Goal: Task Accomplishment & Management: Manage account settings

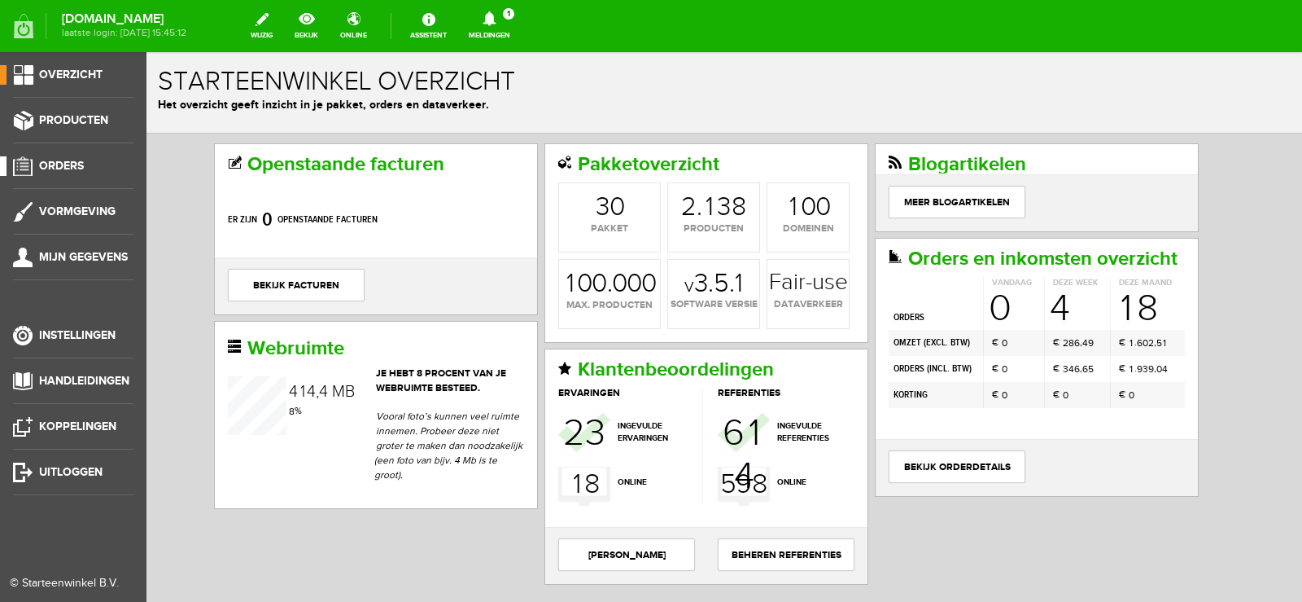
click at [71, 164] on span "Orders" at bounding box center [61, 166] width 45 height 14
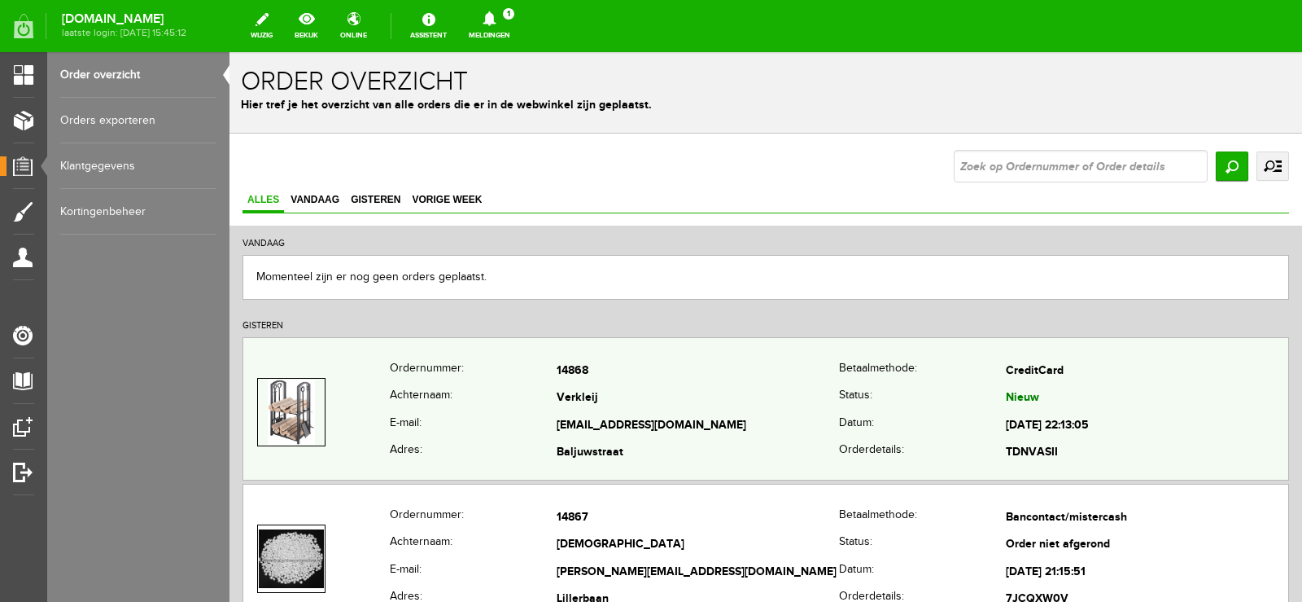
click at [738, 433] on td "[EMAIL_ADDRESS][DOMAIN_NAME]" at bounding box center [698, 426] width 282 height 28
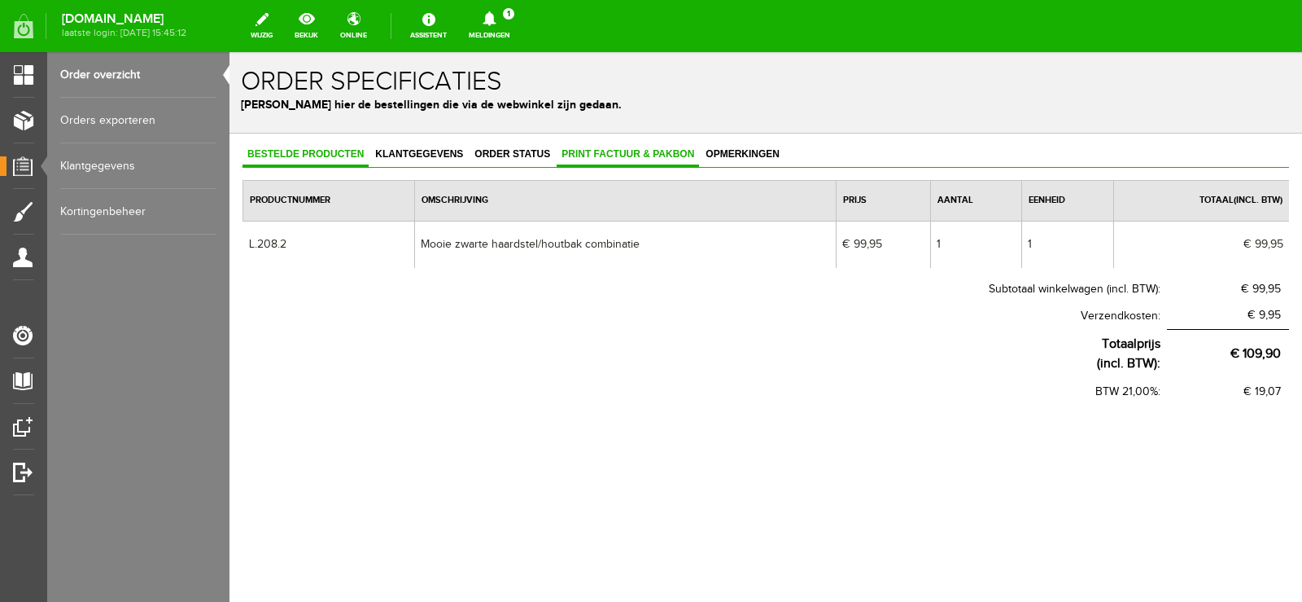
click at [638, 156] on span "Print factuur & pakbon" at bounding box center [628, 153] width 142 height 11
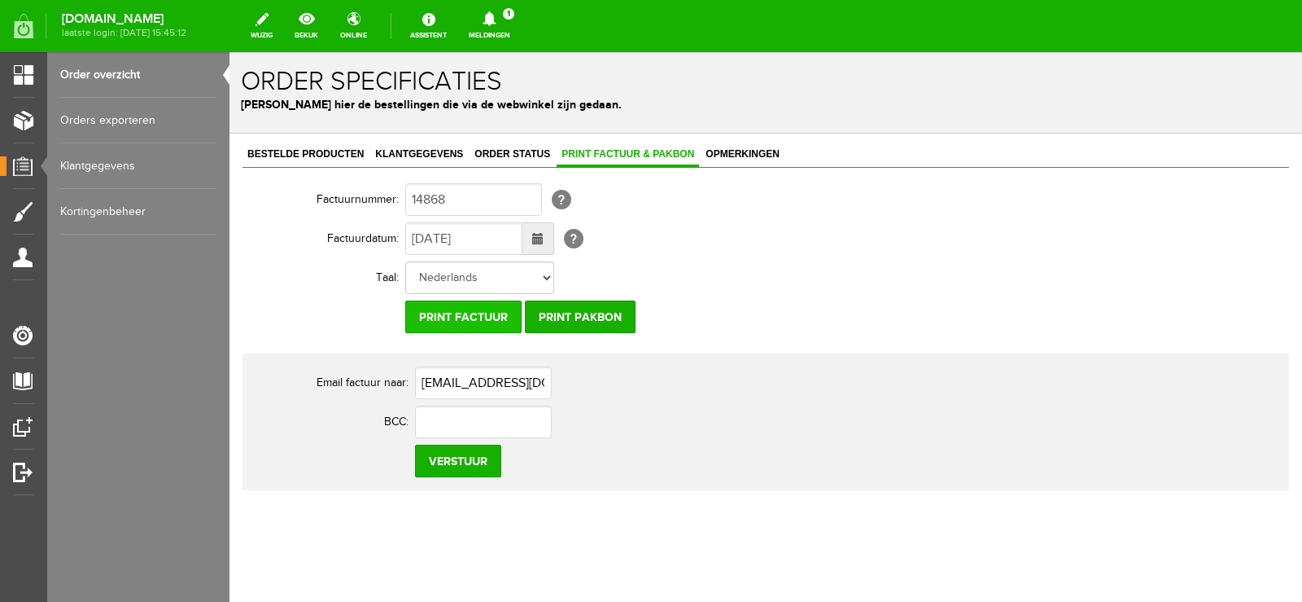
click at [488, 315] on input "Print factuur" at bounding box center [463, 316] width 116 height 33
click at [580, 317] on input "Print pakbon" at bounding box center [580, 316] width 111 height 33
click at [510, 18] on icon at bounding box center [490, 18] width 42 height 15
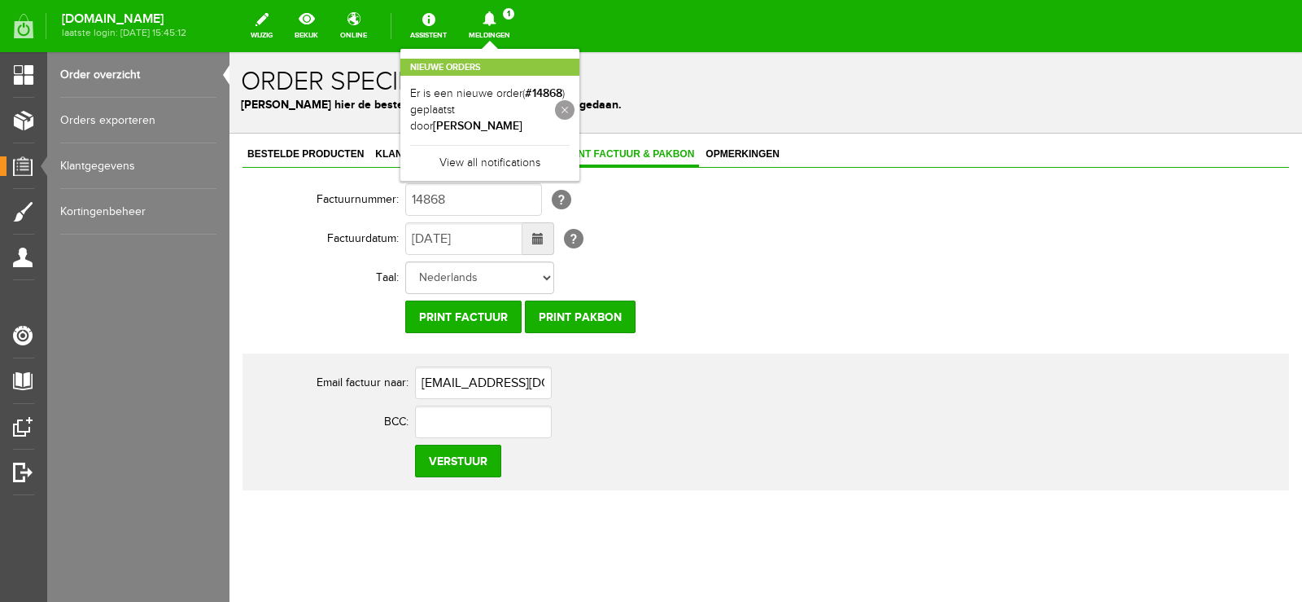
click at [575, 104] on link at bounding box center [565, 110] width 20 height 20
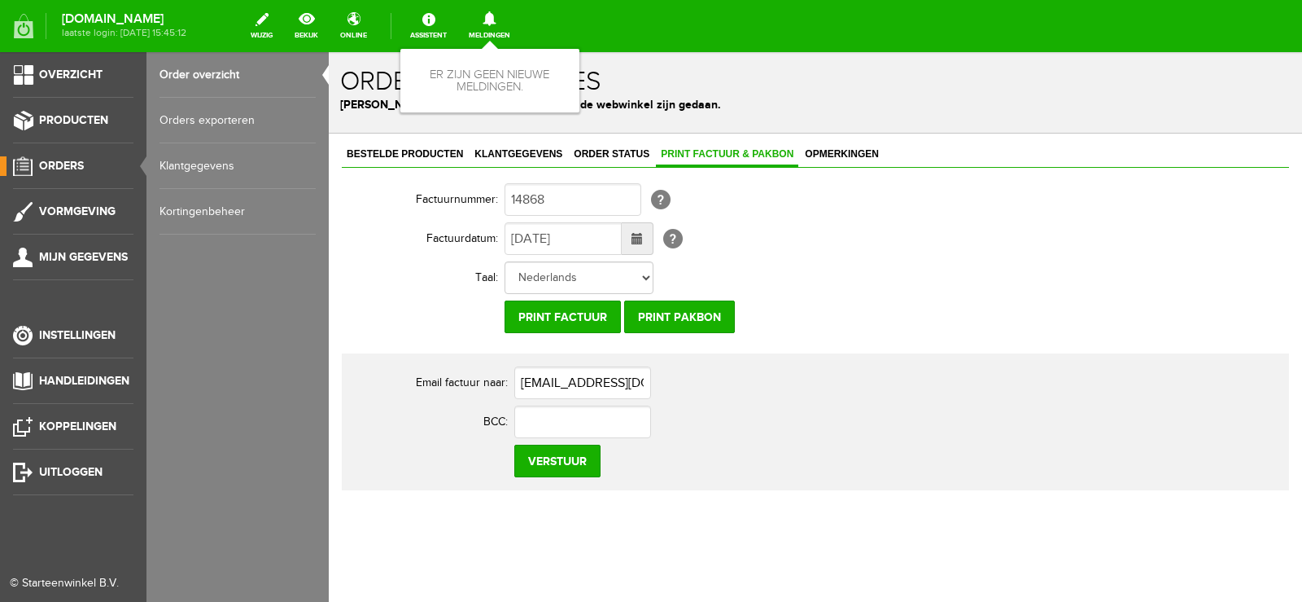
click at [80, 161] on span "Orders" at bounding box center [61, 166] width 45 height 14
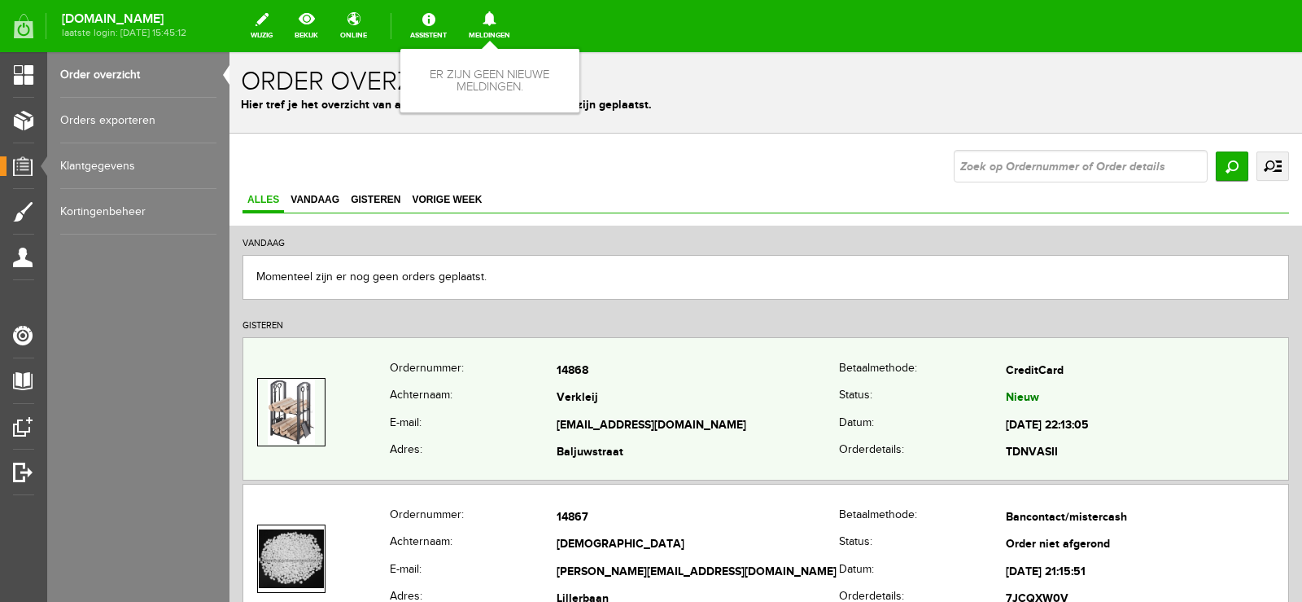
click at [754, 401] on td "Verkleij" at bounding box center [698, 399] width 282 height 28
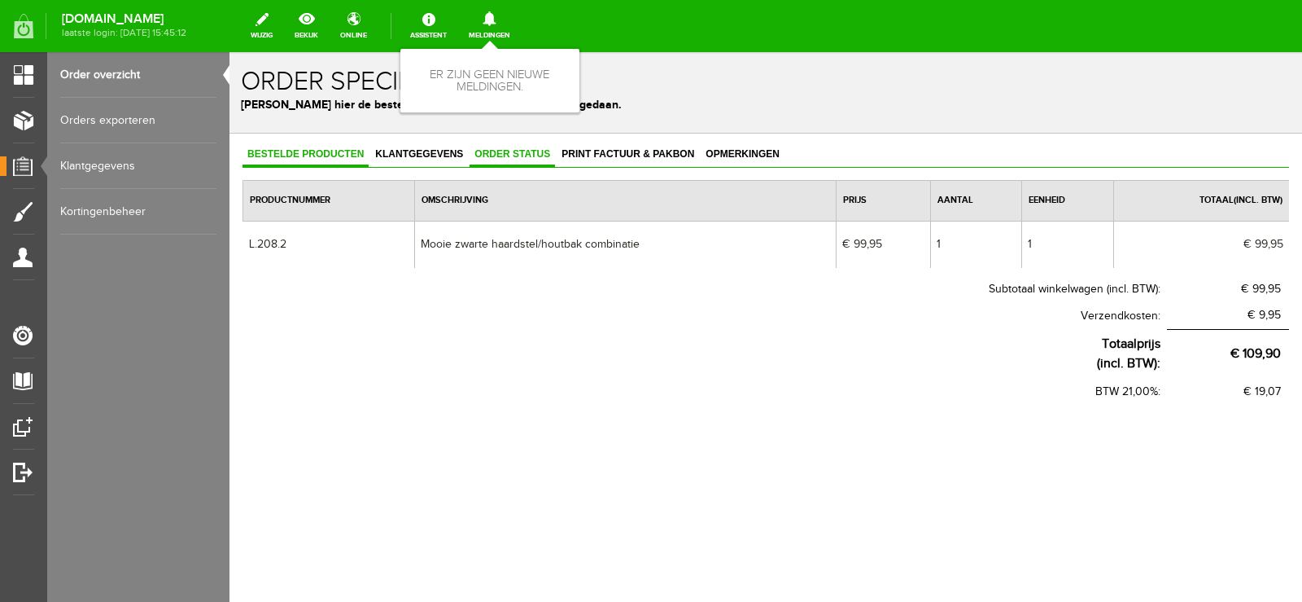
click at [524, 150] on span "Order status" at bounding box center [512, 153] width 85 height 11
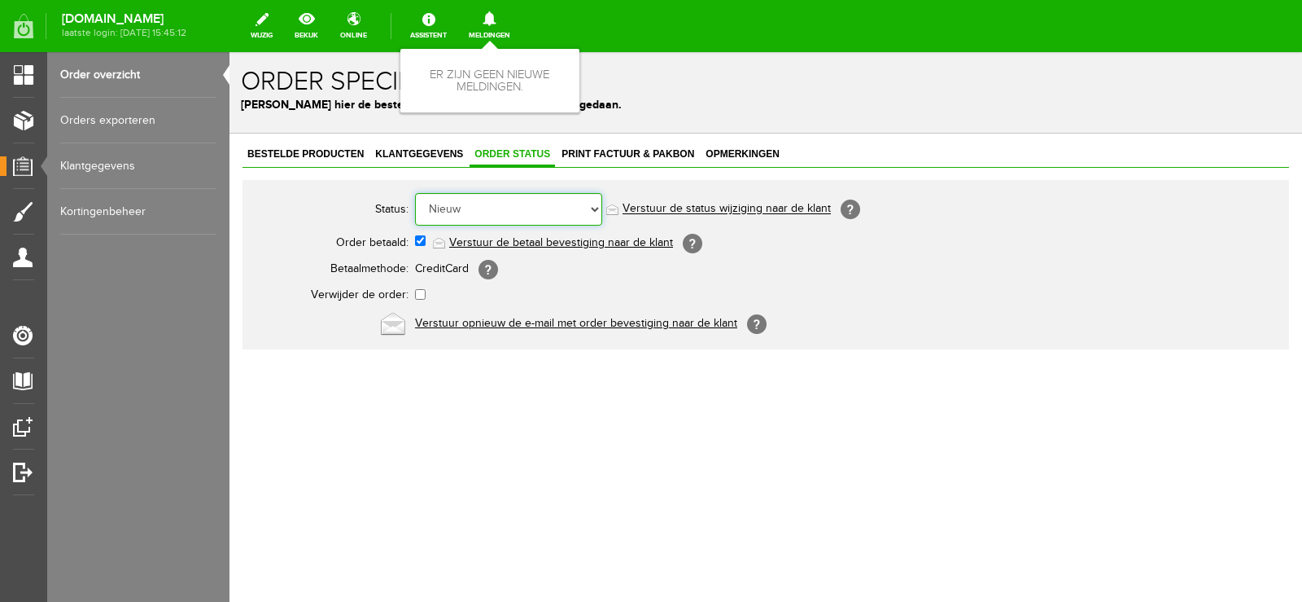
click at [596, 208] on select "Order niet afgerond Nieuw Order in behandeling Wacht op leverancier Wacht op be…" at bounding box center [508, 209] width 187 height 33
select select "3"
click at [415, 193] on select "Order niet afgerond Nieuw Order in behandeling Wacht op leverancier Wacht op be…" at bounding box center [508, 209] width 187 height 33
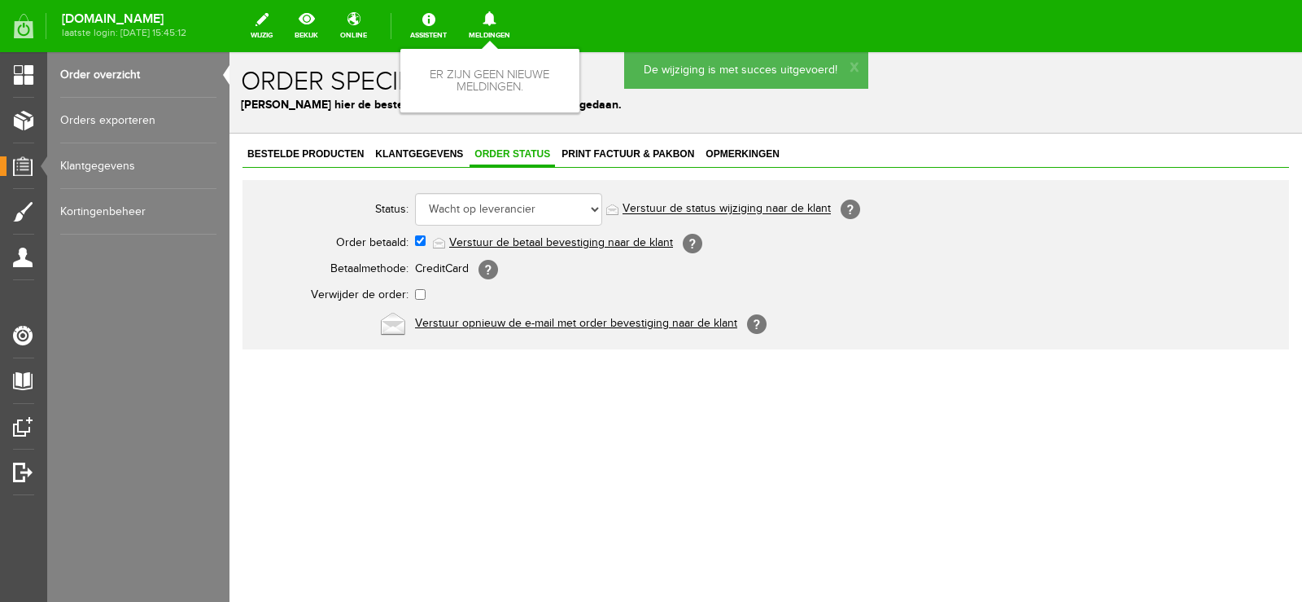
click at [771, 208] on link "Verstuur de status wijziging naar de klant" at bounding box center [727, 209] width 208 height 13
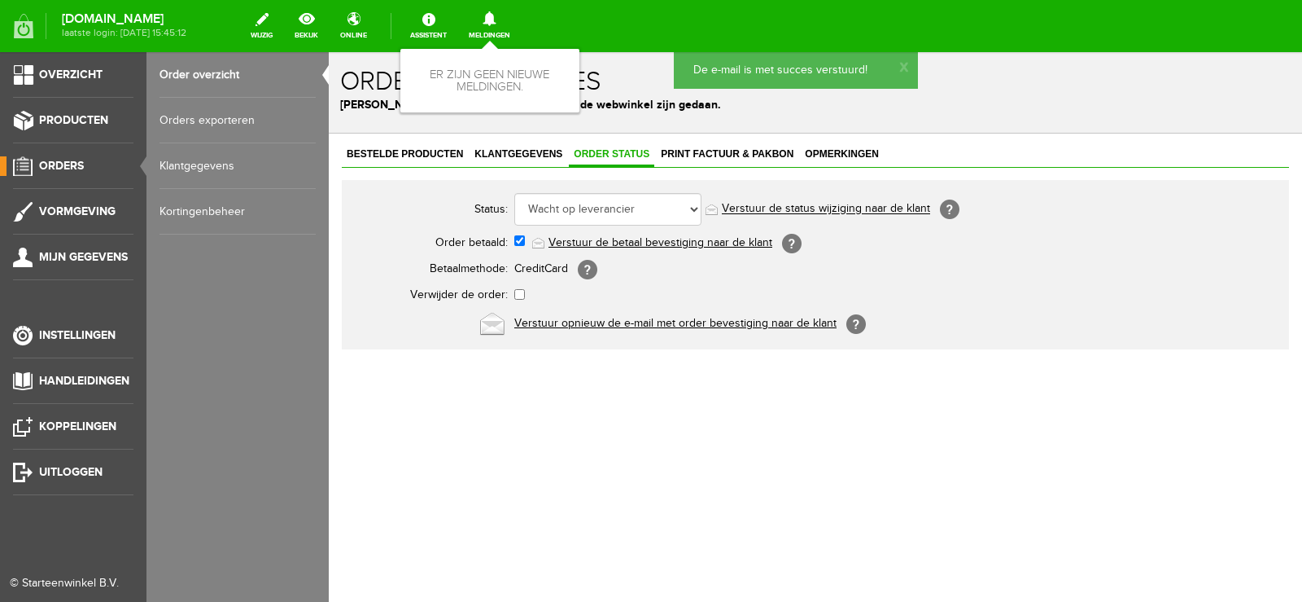
click at [55, 164] on span "Orders" at bounding box center [61, 166] width 45 height 14
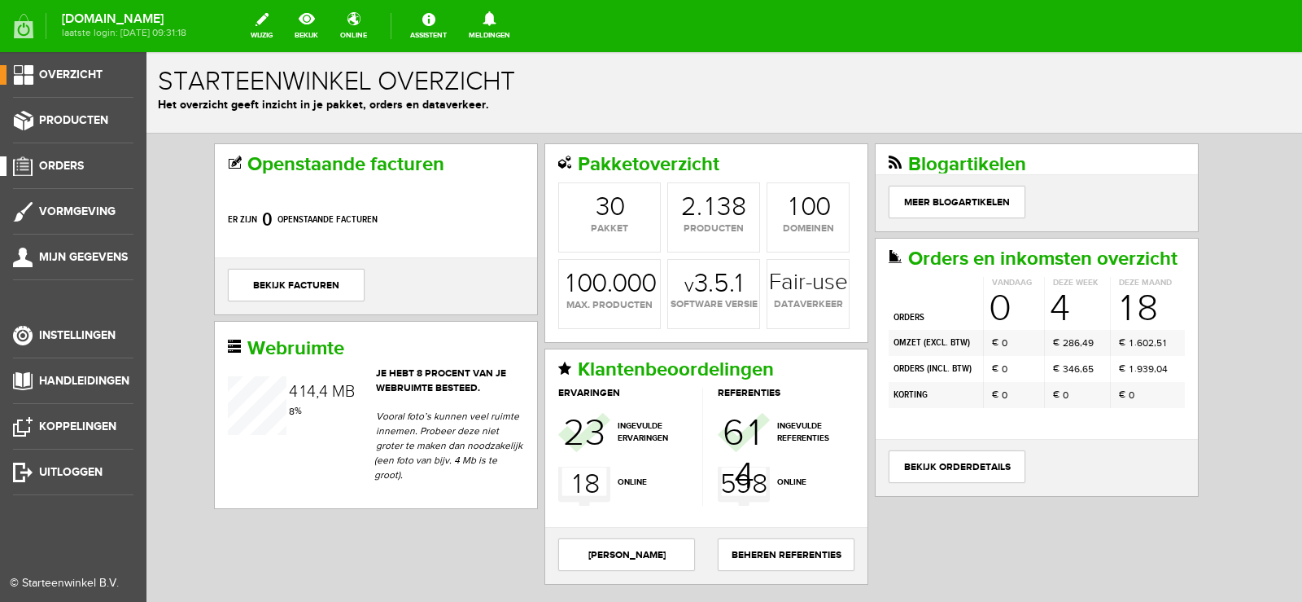
click at [72, 165] on span "Orders" at bounding box center [61, 166] width 45 height 14
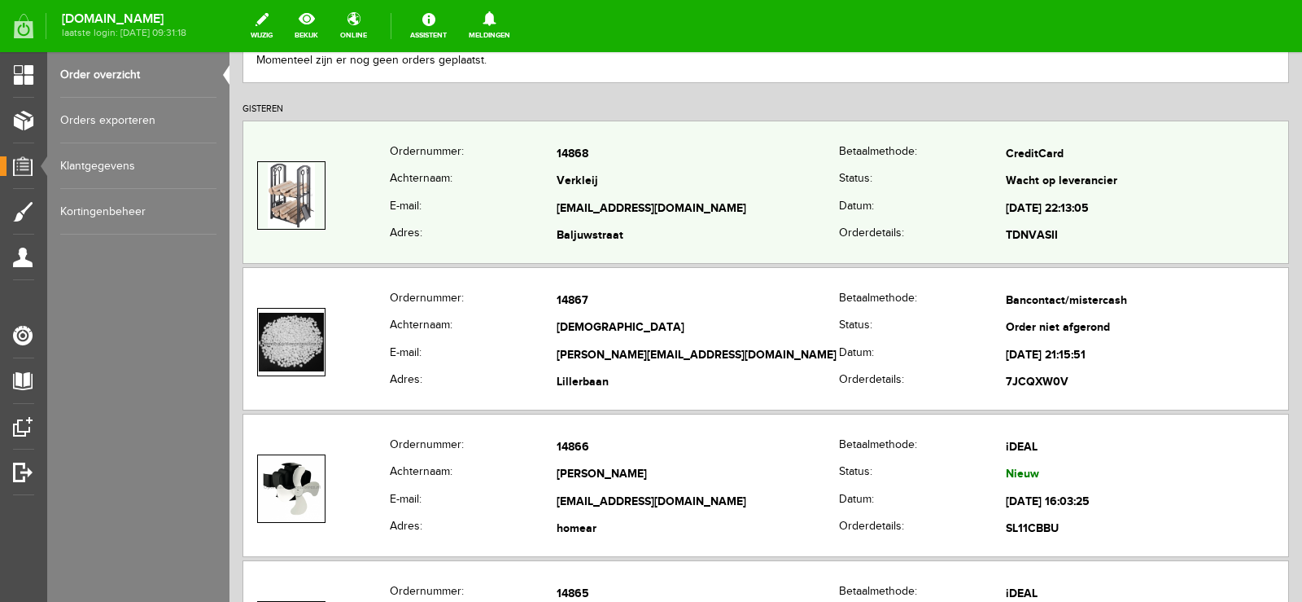
scroll to position [244, 0]
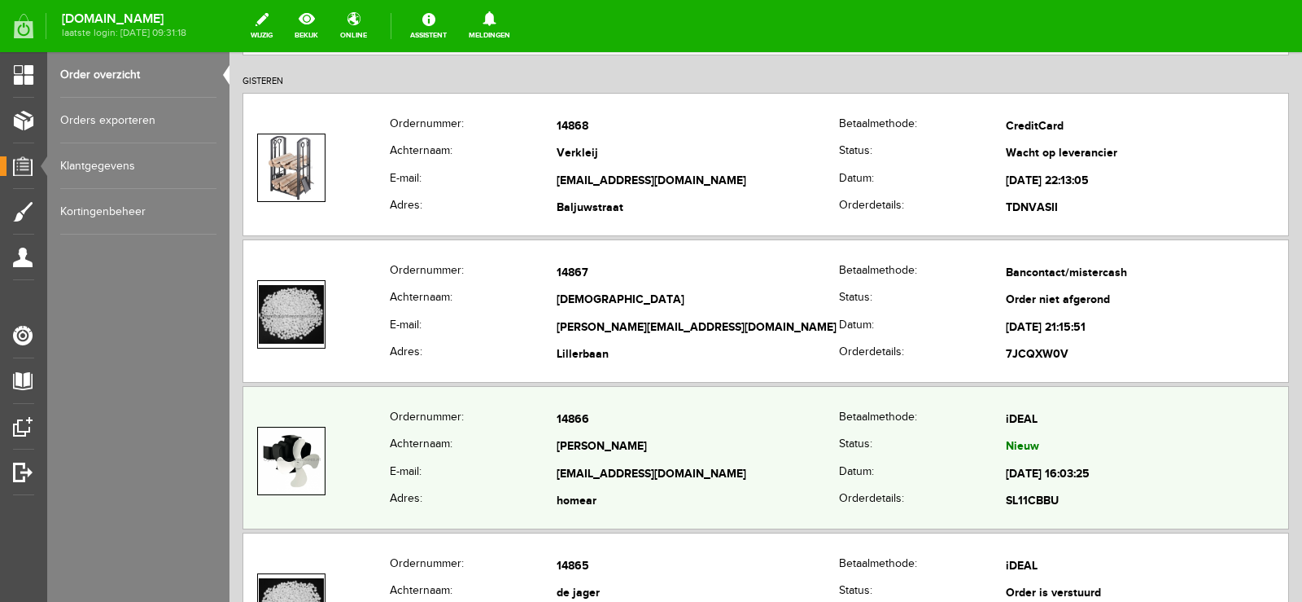
click at [777, 459] on td "[PERSON_NAME]" at bounding box center [698, 448] width 282 height 28
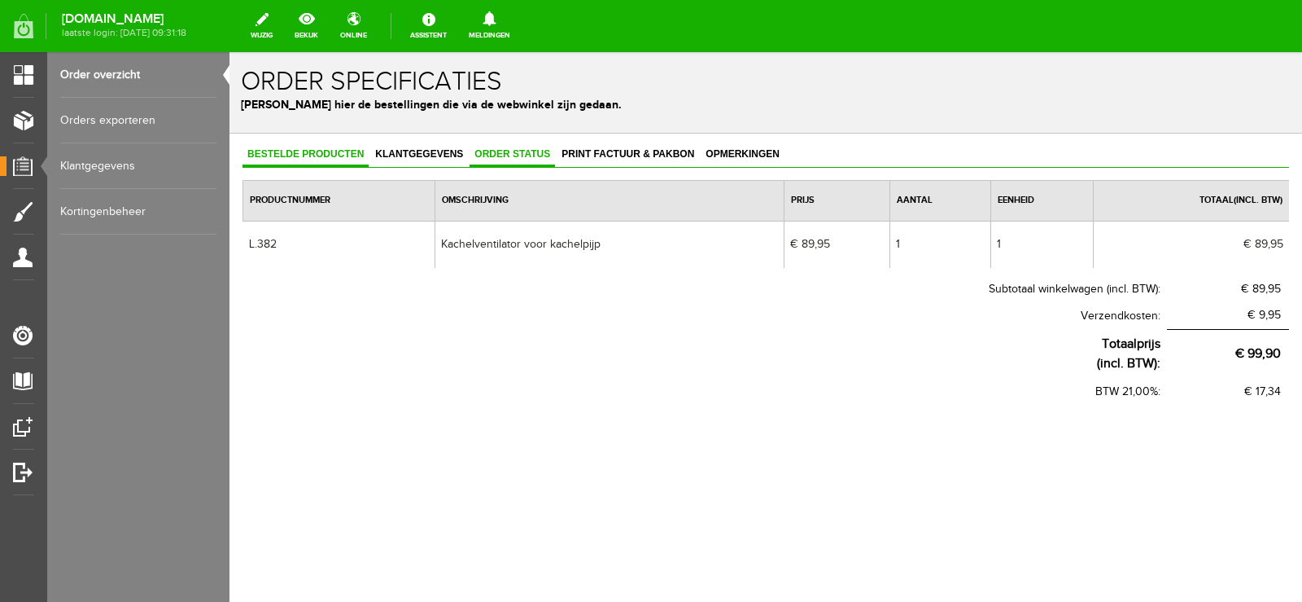
click at [523, 152] on span "Order status" at bounding box center [512, 153] width 85 height 11
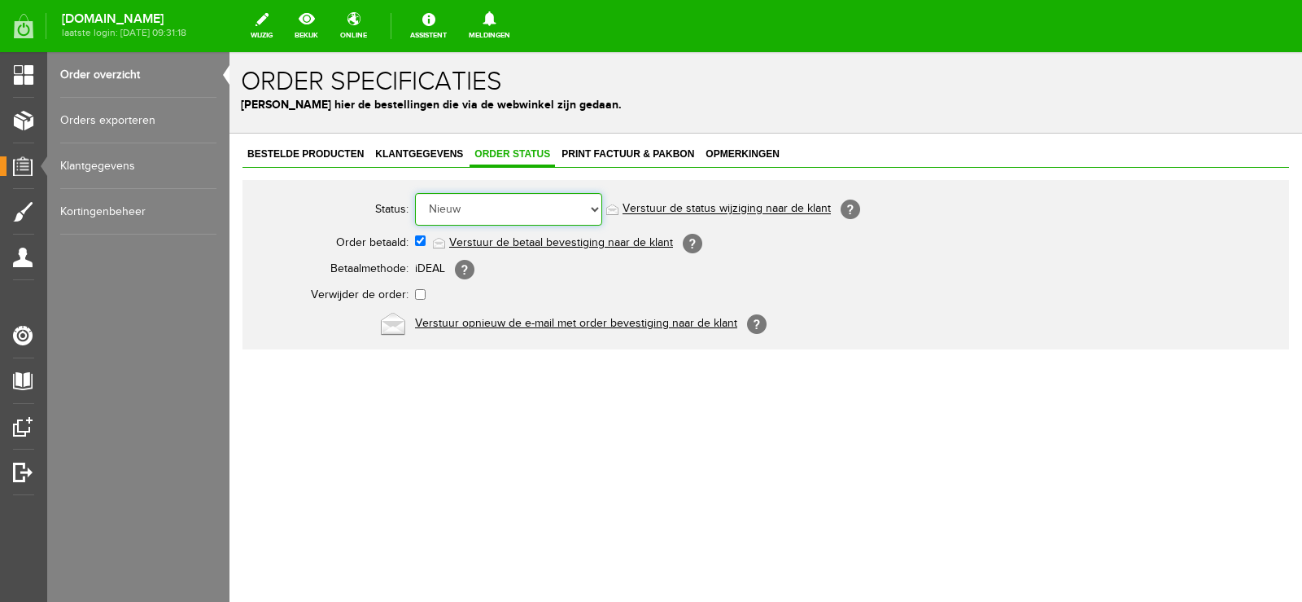
click at [596, 208] on select "Order niet afgerond Nieuw Order in behandeling Wacht op leverancier Wacht op be…" at bounding box center [508, 209] width 187 height 33
select select "14"
click at [415, 193] on select "Order niet afgerond Nieuw Order in behandeling Wacht op leverancier Wacht op be…" at bounding box center [508, 209] width 187 height 33
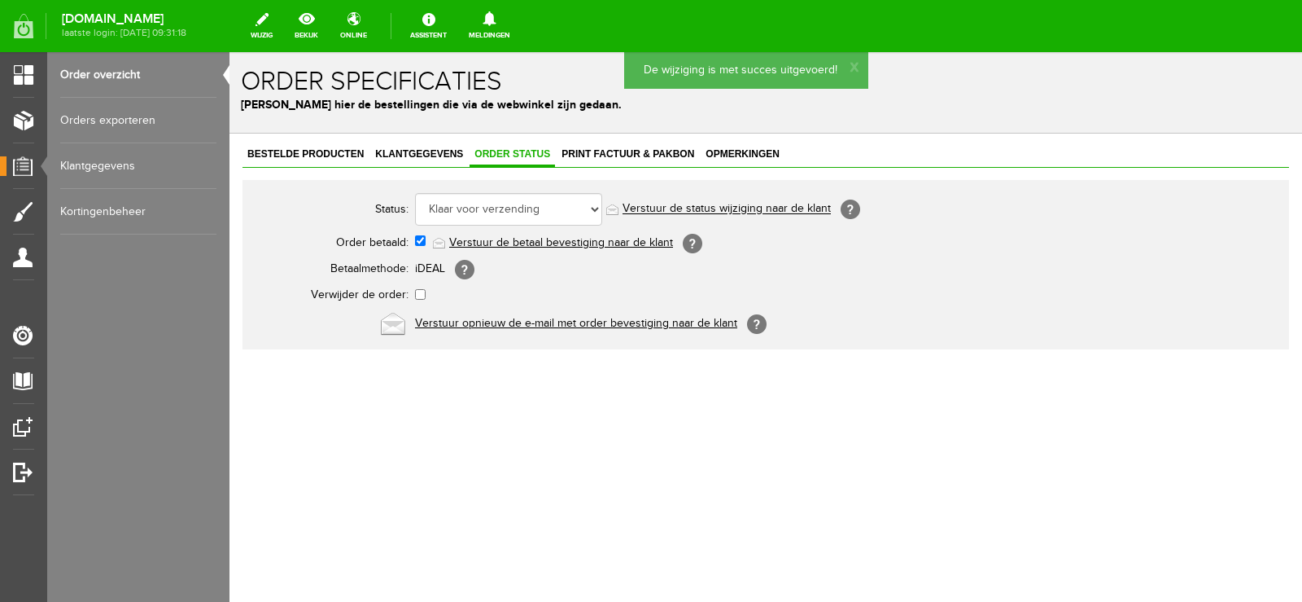
click at [730, 208] on link "Verstuur de status wijziging naar de klant" at bounding box center [727, 209] width 208 height 13
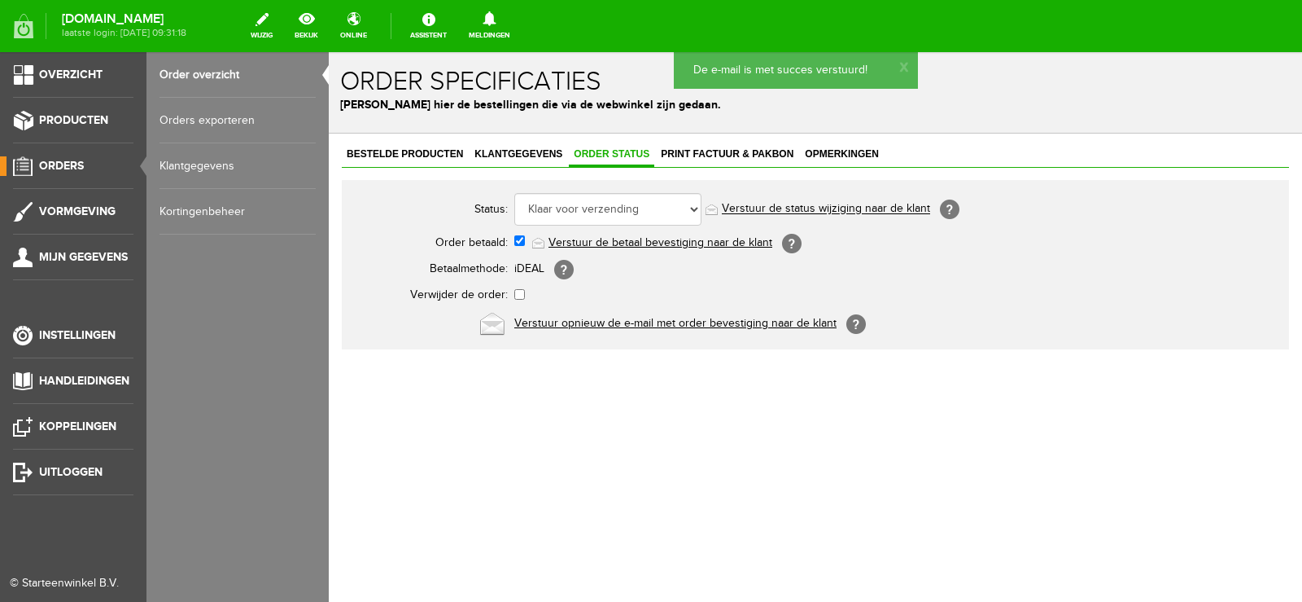
click at [56, 164] on span "Orders" at bounding box center [61, 166] width 45 height 14
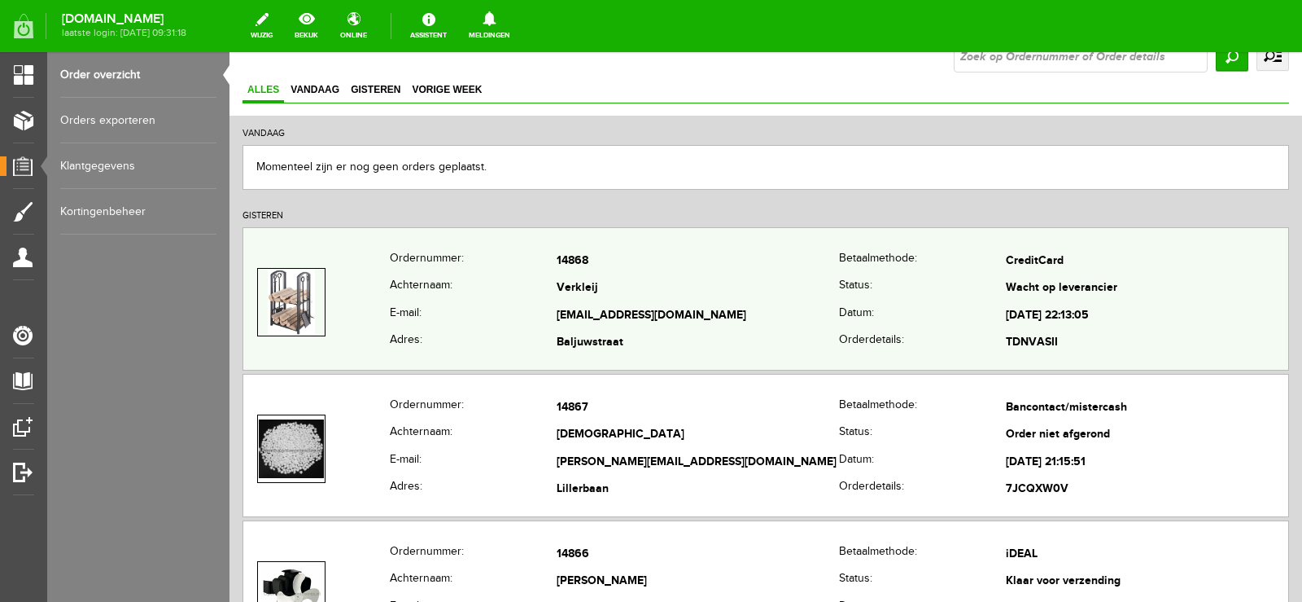
scroll to position [244, 0]
